Goal: Communication & Community: Answer question/provide support

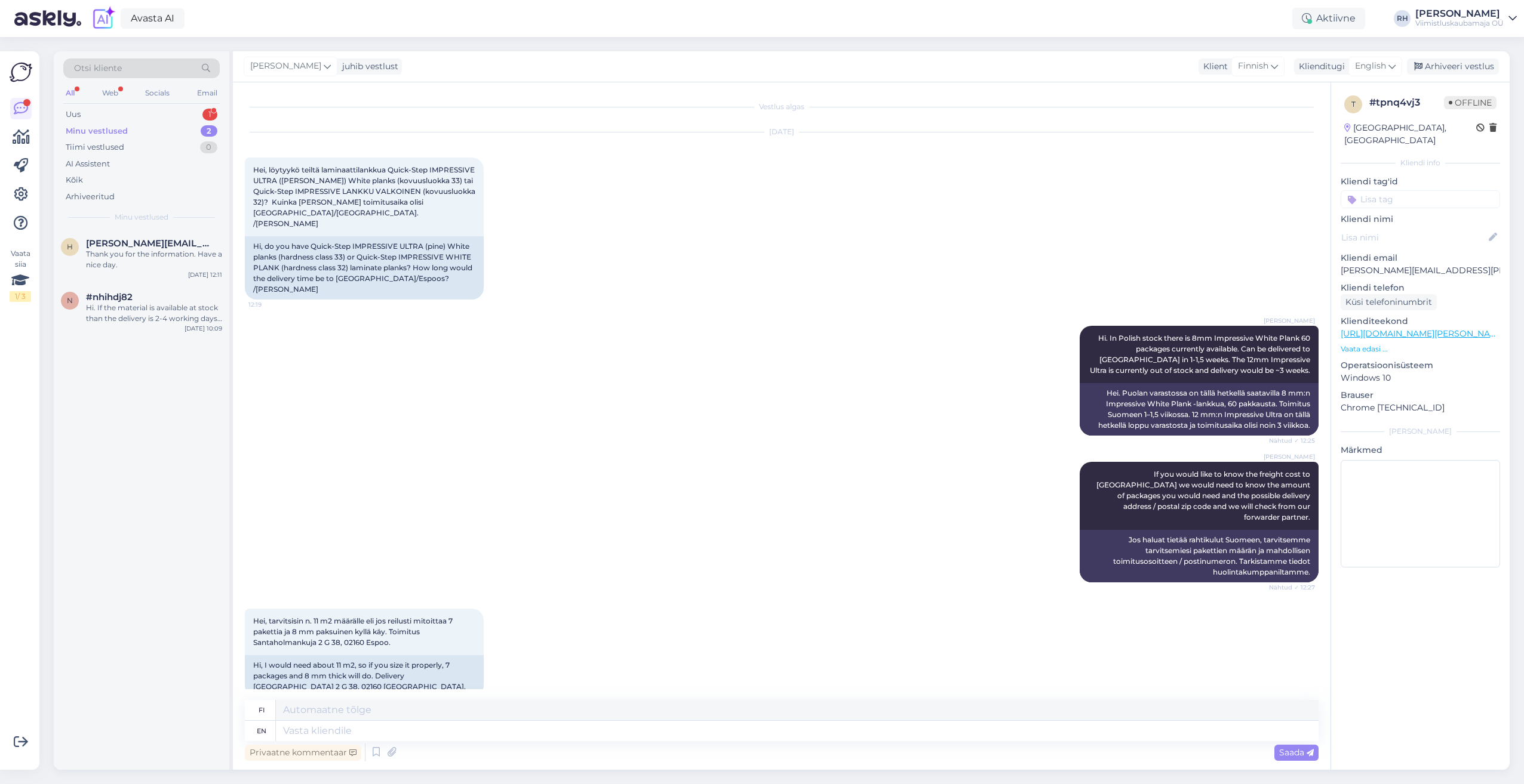
scroll to position [4035, 0]
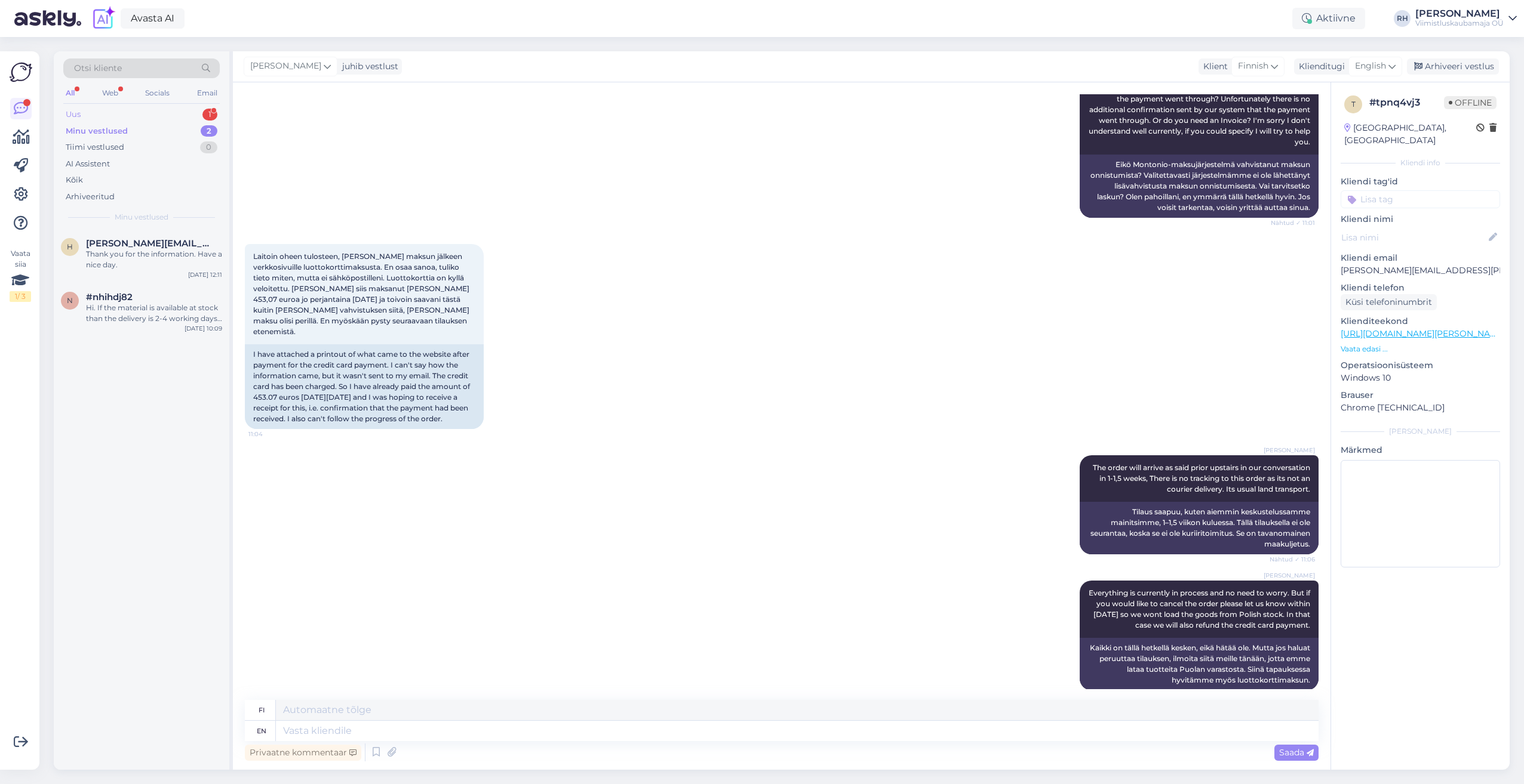
click at [164, 112] on div "Uus 1" at bounding box center [141, 115] width 156 height 17
click at [129, 254] on div "Lipimõõt: 11/4 x 70 x 490mm." at bounding box center [154, 254] width 136 height 11
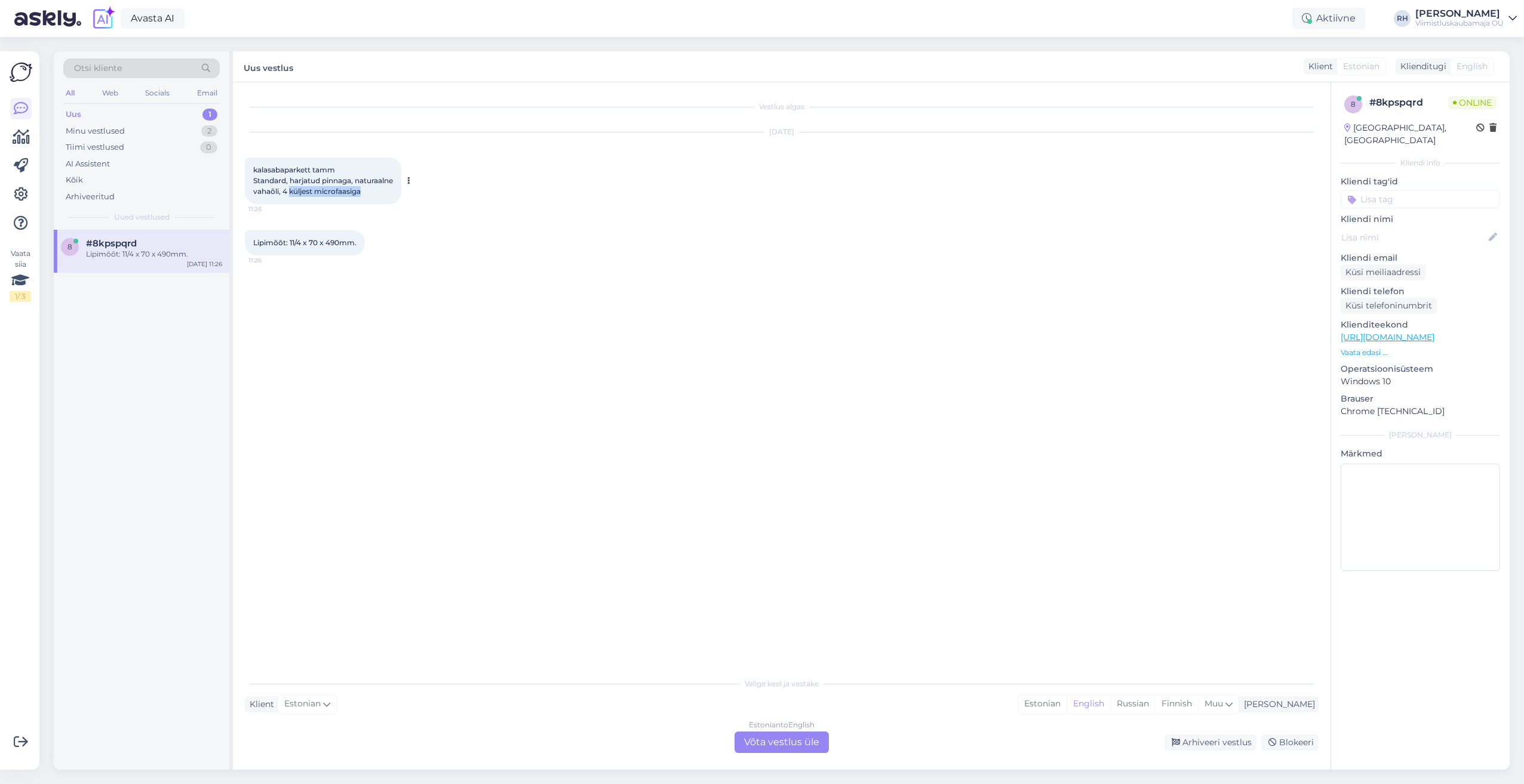
drag, startPoint x: 289, startPoint y: 193, endPoint x: 374, endPoint y: 193, distance: 85.0
click at [374, 193] on div "kalasabaparkett tamm Standard, harjatud pinnaga, naturaalne vahaõli, 4 küljest …" at bounding box center [323, 181] width 156 height 47
drag, startPoint x: 374, startPoint y: 193, endPoint x: 374, endPoint y: 288, distance: 95.0
click at [374, 288] on div "Vestlus algas [DATE] kalasabaparkett tamm Standard, harjatud pinnaga, naturaaln…" at bounding box center [787, 378] width 1085 height 567
drag, startPoint x: 264, startPoint y: 242, endPoint x: 361, endPoint y: 240, distance: 97.0
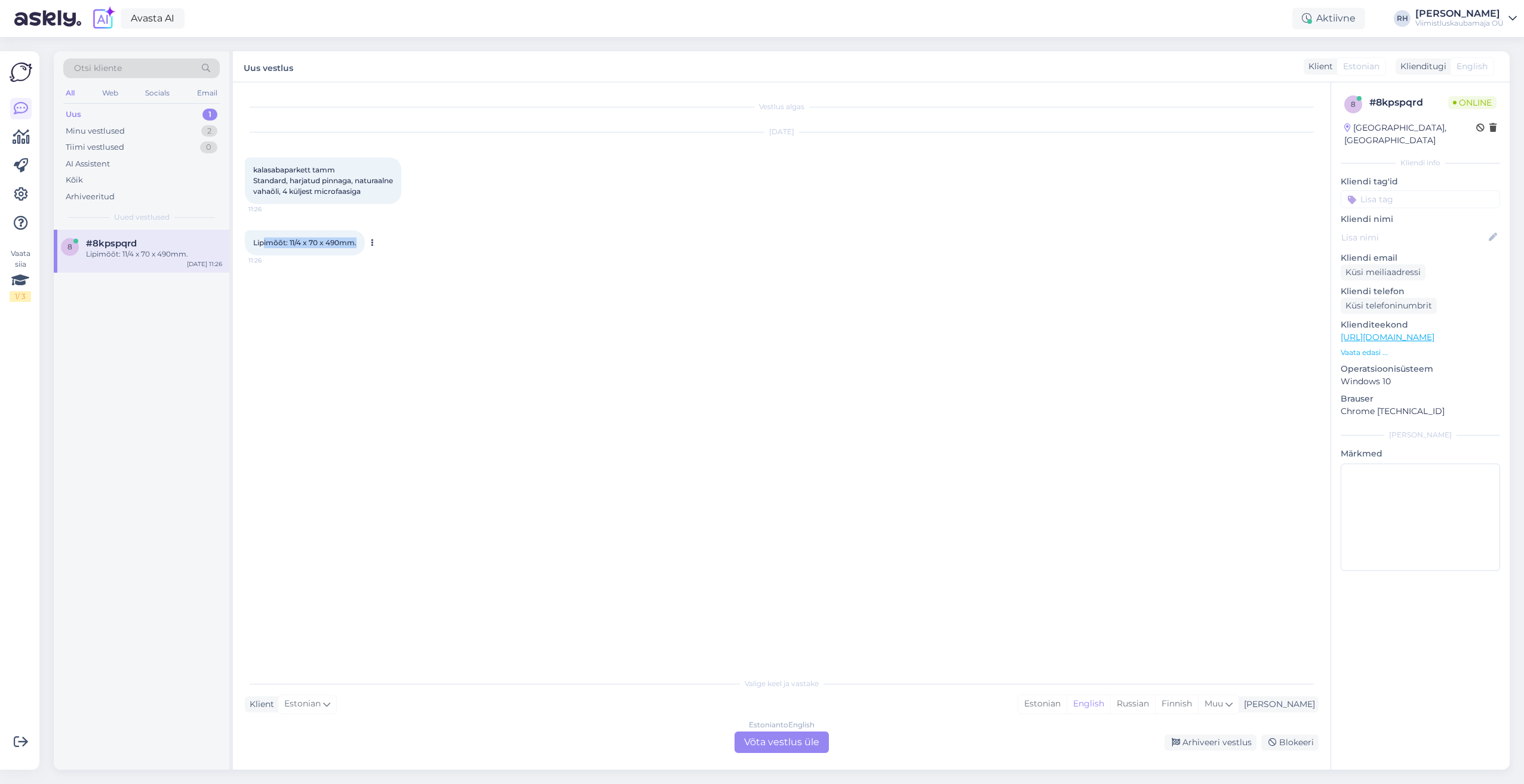
click at [361, 240] on div "Lipimõõt: 11/4 x 70 x 490mm. 11:26" at bounding box center [305, 243] width 120 height 25
drag, startPoint x: 361, startPoint y: 240, endPoint x: 388, endPoint y: 306, distance: 71.3
click at [388, 306] on div "Vestlus algas [DATE] kalasabaparkett tamm Standard, harjatud pinnaga, naturaaln…" at bounding box center [787, 378] width 1085 height 567
click at [1397, 332] on link "[URL][DOMAIN_NAME]" at bounding box center [1387, 337] width 94 height 11
click at [318, 239] on span "Lipimõõt: 11/4 x 70 x 490mm." at bounding box center [305, 243] width 103 height 9
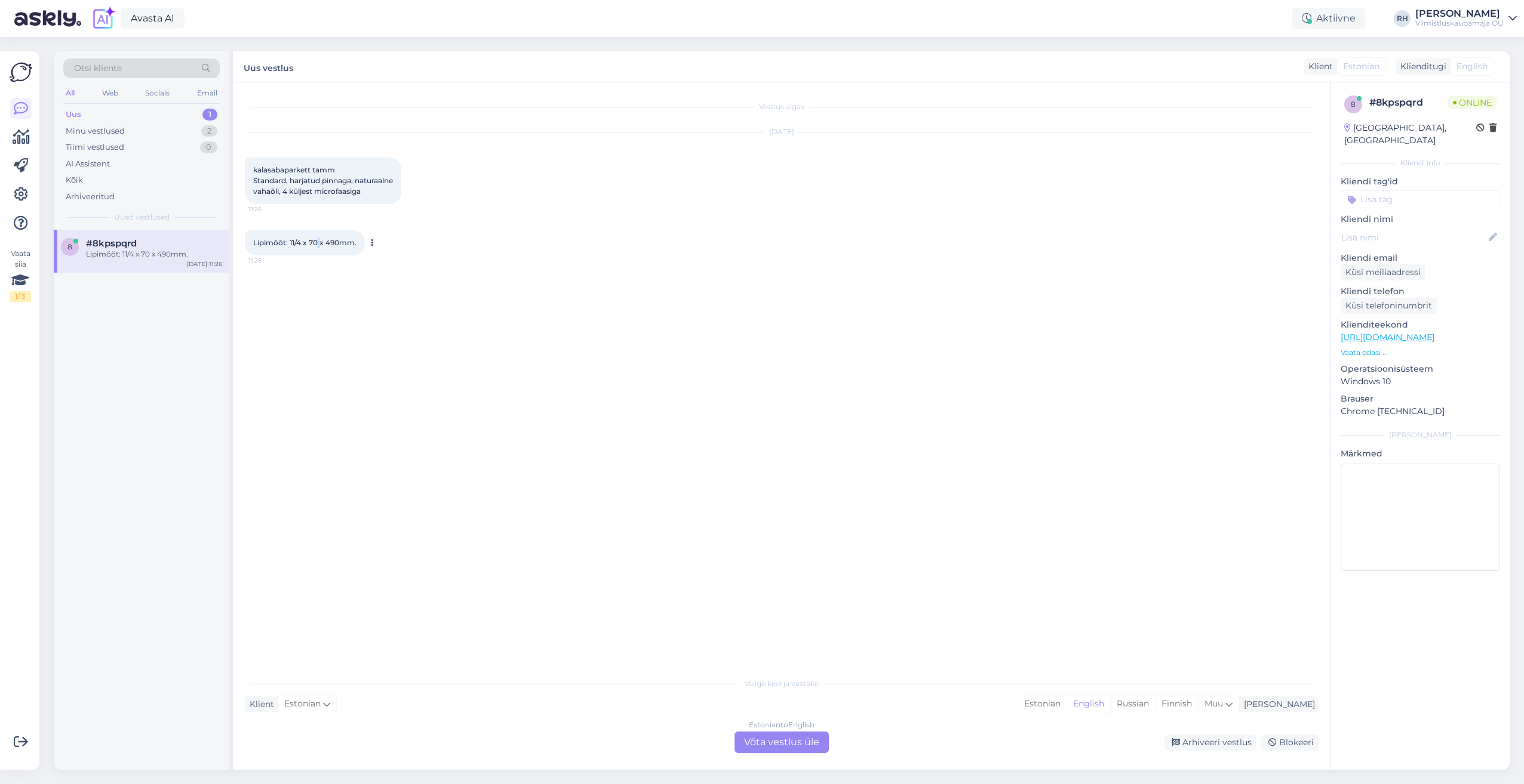
click at [318, 239] on span "Lipimõõt: 11/4 x 70 x 490mm." at bounding box center [305, 243] width 103 height 9
click at [761, 746] on div "Estonian to English Võta vestlus üle" at bounding box center [782, 742] width 95 height 21
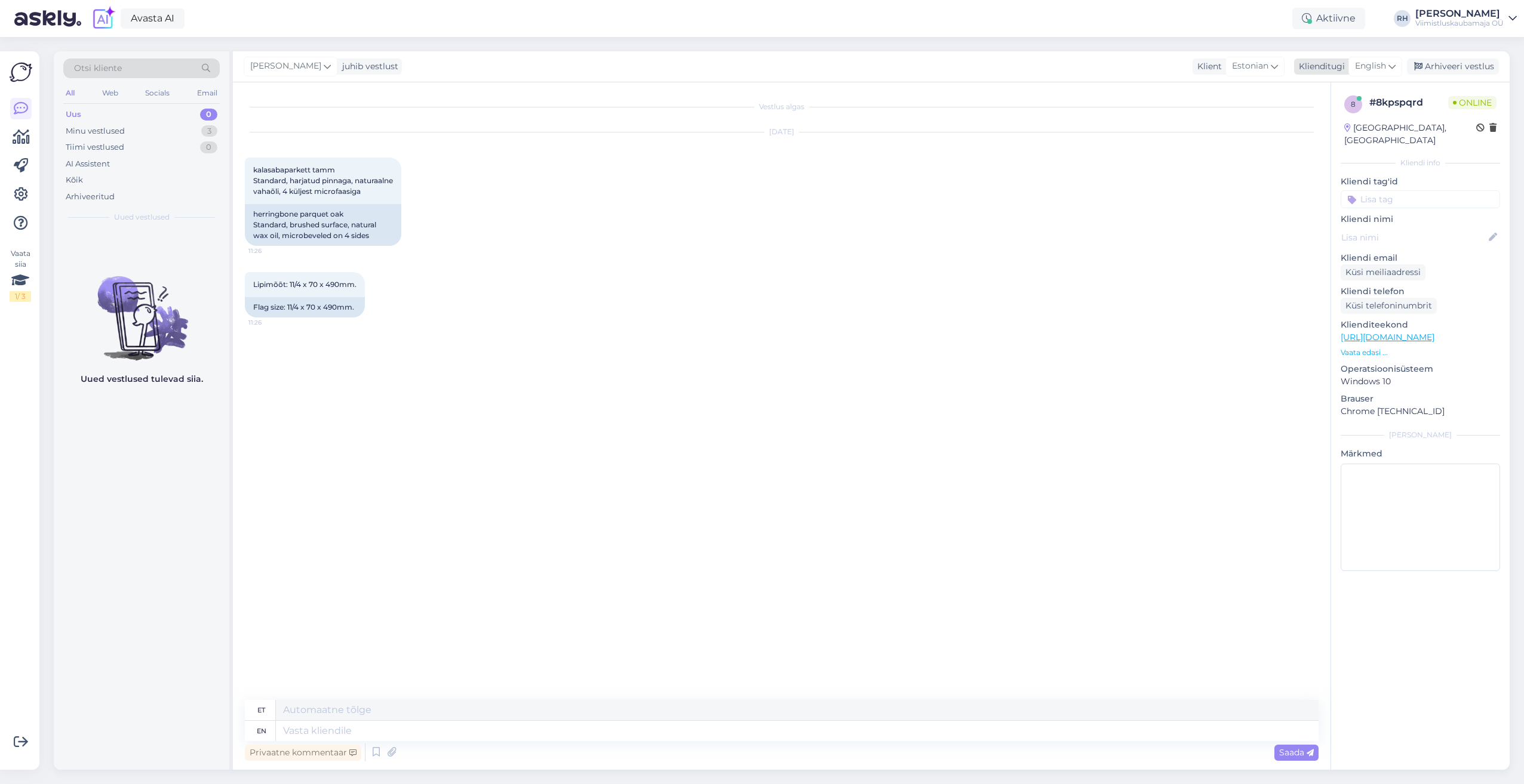
click at [1378, 70] on span "English" at bounding box center [1370, 66] width 31 height 13
type input "est"
click at [1313, 117] on link "Estonian" at bounding box center [1348, 119] width 131 height 19
click at [301, 732] on textarea at bounding box center [781, 729] width 1074 height 25
type textarea "Tere"
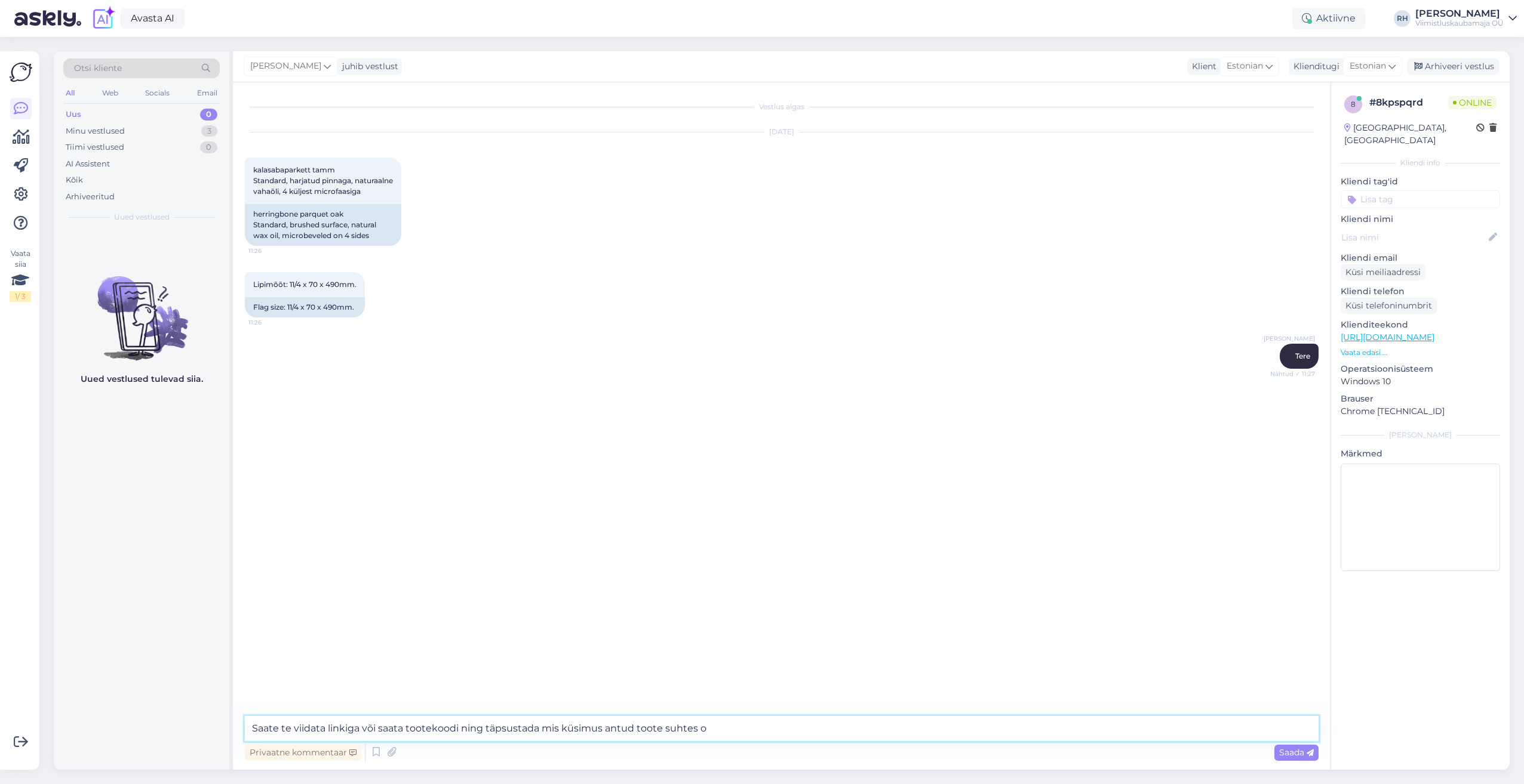
type textarea "Saate te viidata linkiga või saata tootekoodi ning täpsustada mis küsimus antud…"
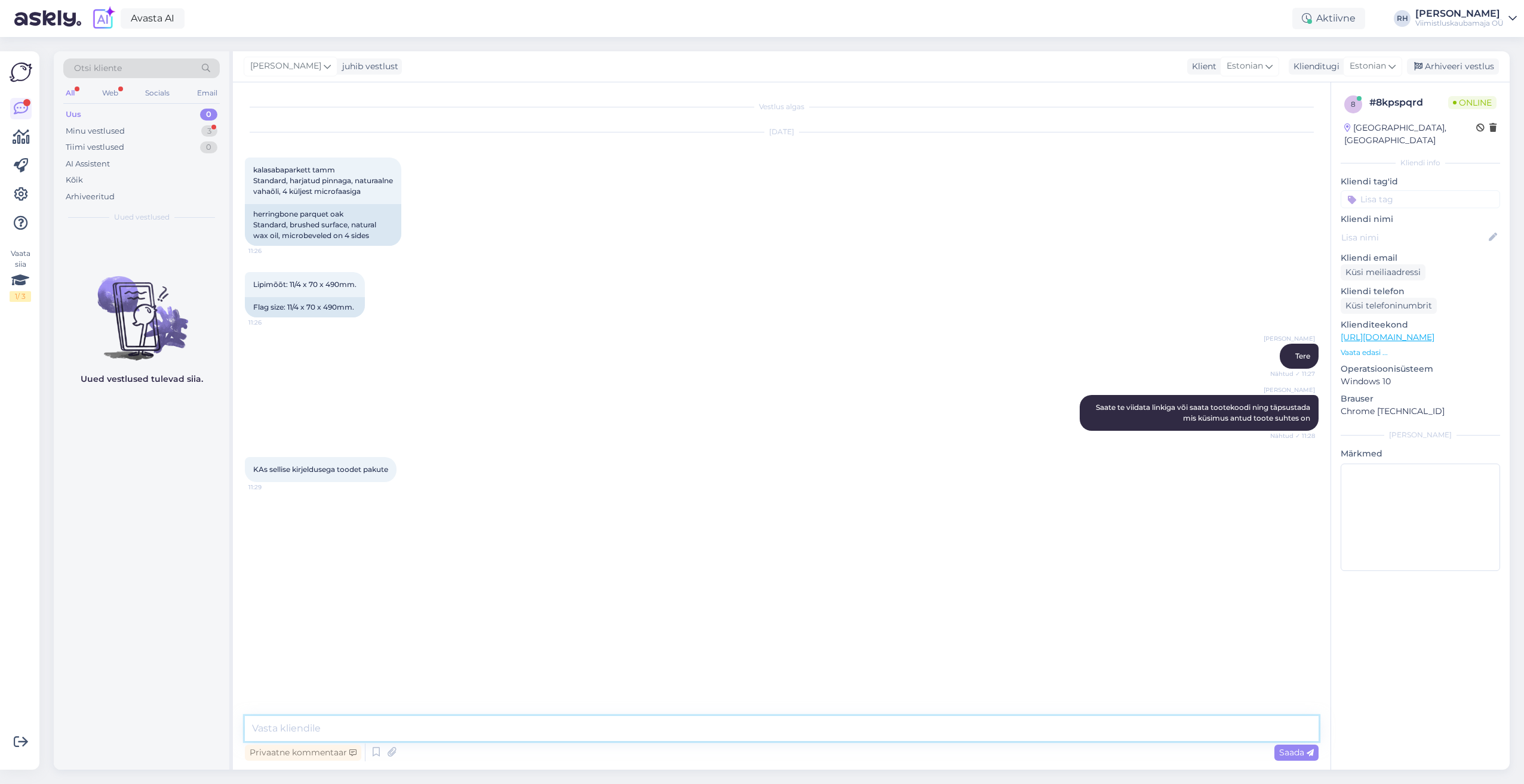
click at [283, 730] on textarea at bounding box center [781, 729] width 1074 height 25
type textarea "Meil on laos analoogne toode 9,8/3x70x470mm õlivahatatud"
click at [363, 727] on textarea "Meil on laos analoogne toode 9,8/3x70x470mm õlivahatatud" at bounding box center [781, 729] width 1074 height 25
click at [280, 728] on textarea at bounding box center [781, 729] width 1074 height 25
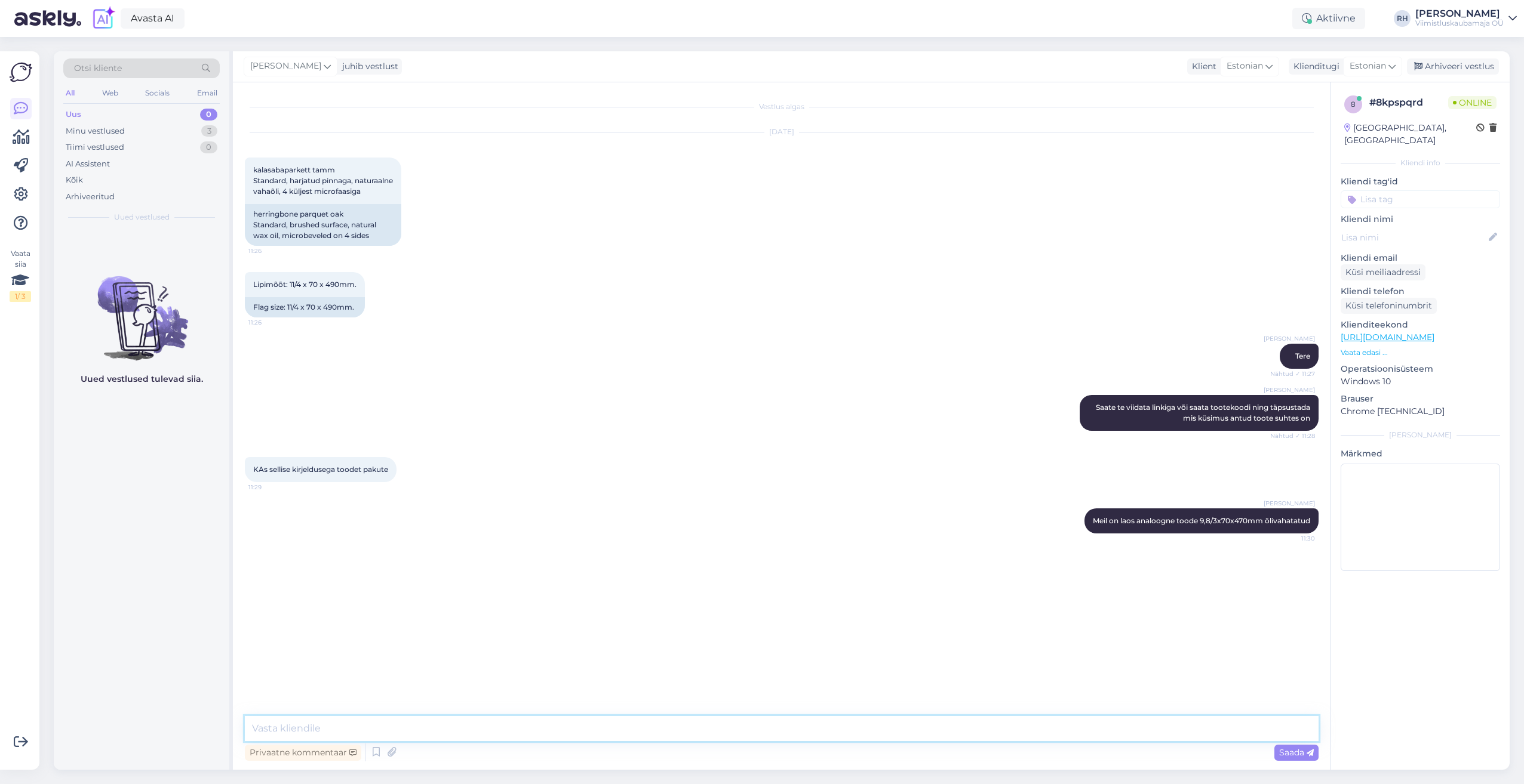
paste textarea "[URL][DOMAIN_NAME]"
type textarea "[URL][DOMAIN_NAME]"
click at [310, 725] on textarea at bounding box center [781, 729] width 1074 height 25
type textarea "Pole [PERSON_NAME] faasitud ja harjatud"
